Goal: Task Accomplishment & Management: Manage account settings

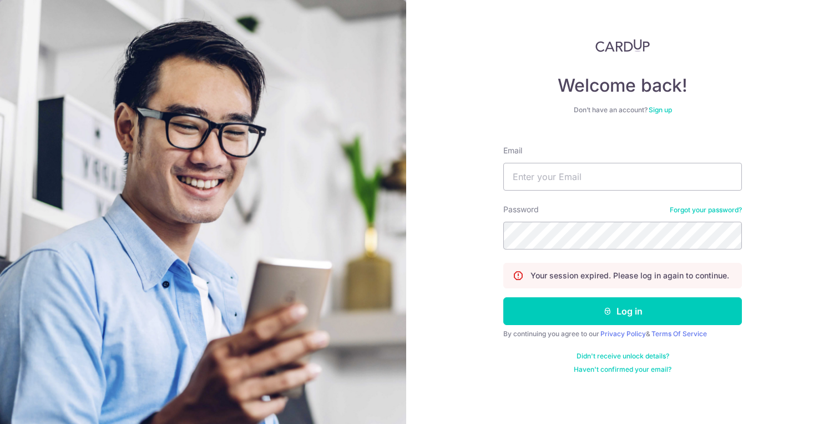
type input "[PERSON_NAME][EMAIL_ADDRESS][DOMAIN_NAME]"
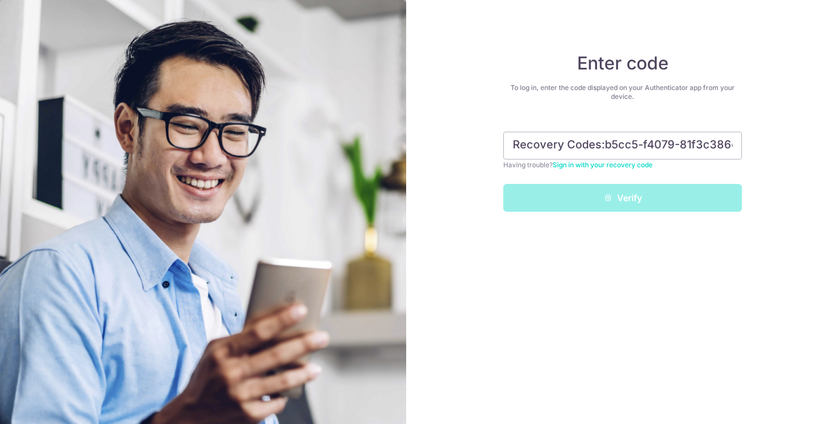
drag, startPoint x: 597, startPoint y: 138, endPoint x: 223, endPoint y: 84, distance: 378.0
click at [223, 84] on section "Enter code To log in, enter the code displayed on your Authenticator app from y…" at bounding box center [419, 212] width 839 height 424
type input "59b-3f901"
drag, startPoint x: 656, startPoint y: 143, endPoint x: 488, endPoint y: 137, distance: 168.3
click at [488, 137] on div "Enter code To log in, enter the code displayed on your Authenticator app from y…" at bounding box center [622, 212] width 433 height 424
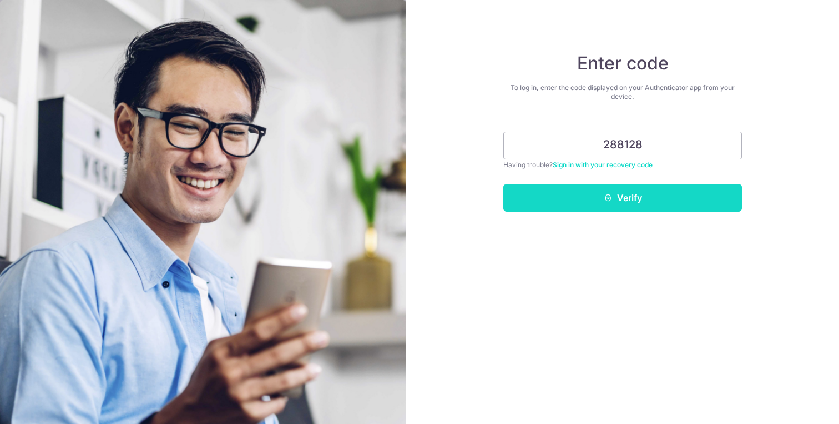
type input "288128"
click at [641, 204] on button "Verify" at bounding box center [622, 198] width 239 height 28
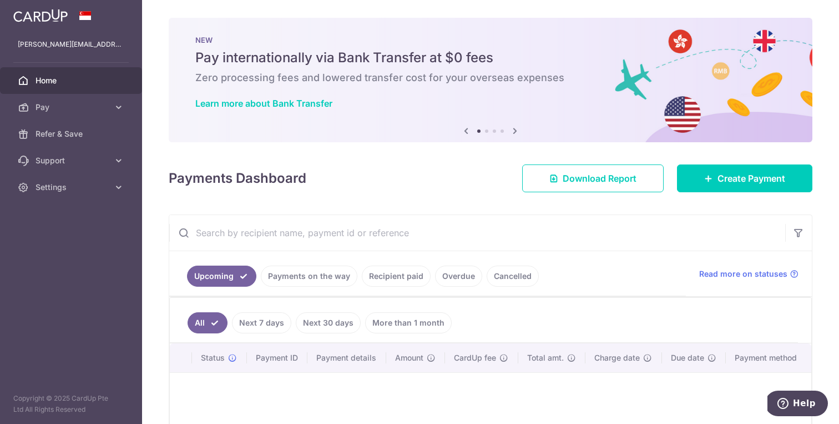
click at [425, 275] on link "Recipient paid" at bounding box center [396, 275] width 69 height 21
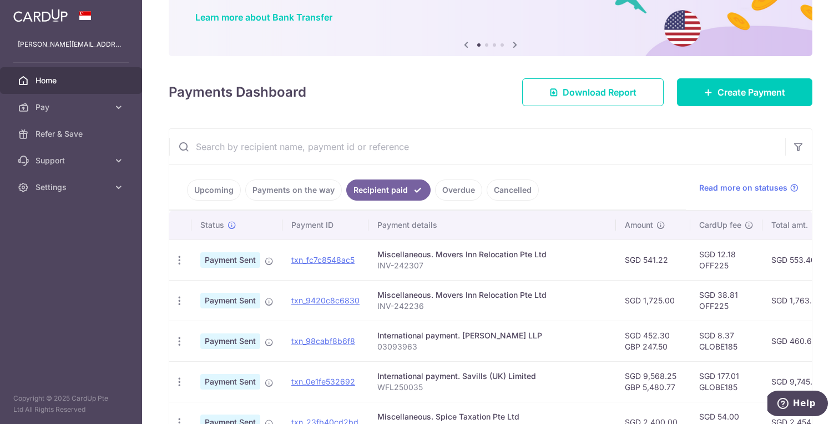
scroll to position [103, 0]
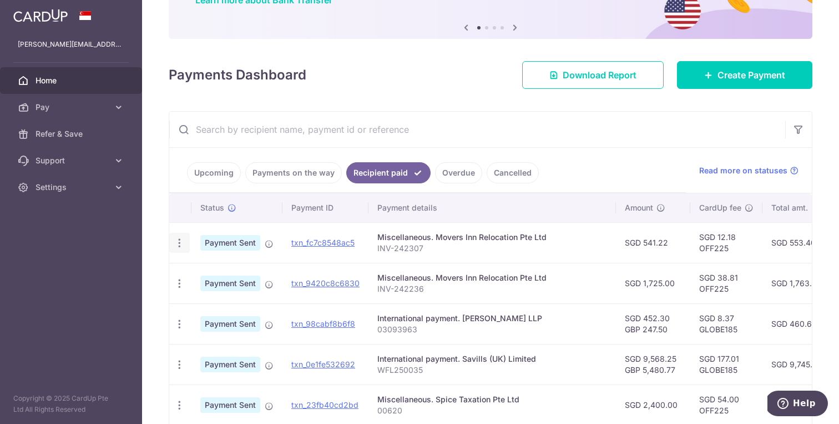
click at [177, 245] on icon "button" at bounding box center [180, 243] width 12 height 12
click at [221, 275] on span "PDF Receipt" at bounding box center [238, 273] width 75 height 11
click at [182, 286] on icon "button" at bounding box center [180, 284] width 12 height 12
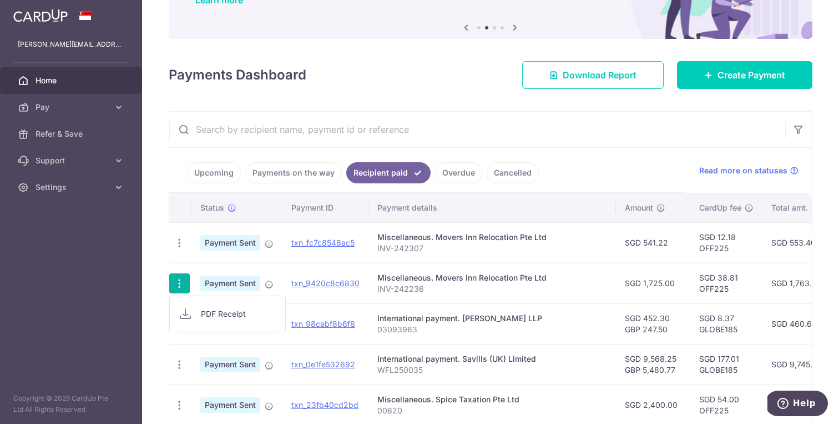
click at [226, 311] on span "PDF Receipt" at bounding box center [238, 313] width 75 height 11
